Goal: Transaction & Acquisition: Purchase product/service

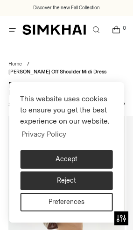
click at [105, 157] on button "Accept" at bounding box center [66, 159] width 93 height 19
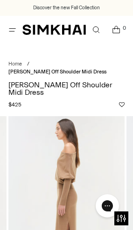
click at [96, 26] on link "Open search modal" at bounding box center [95, 29] width 19 height 19
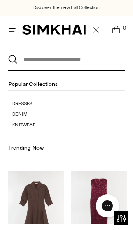
click at [99, 58] on input "text" at bounding box center [65, 59] width 94 height 20
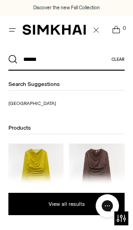
type input "******"
click at [13, 60] on button "Search" at bounding box center [12, 59] width 9 height 9
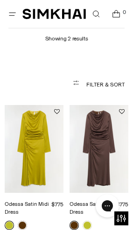
scroll to position [60, 0]
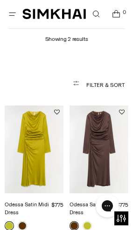
click at [45, 186] on img "Odessa Satin Midi Dress" at bounding box center [34, 150] width 59 height 88
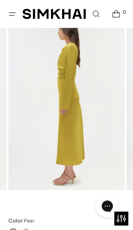
scroll to position [84, 0]
